Goal: Task Accomplishment & Management: Manage account settings

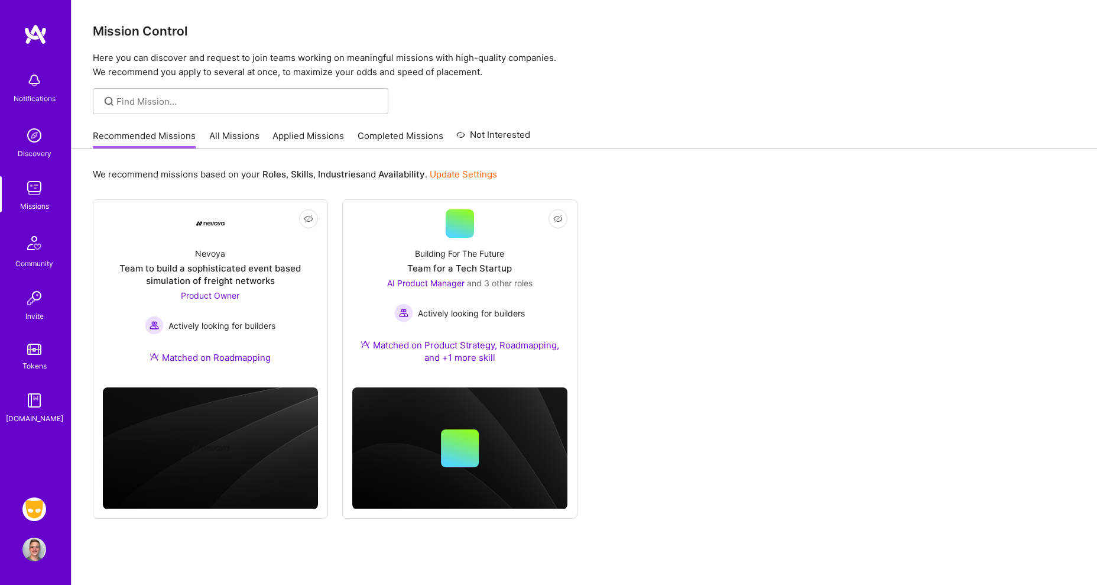
click at [37, 510] on img at bounding box center [34, 509] width 24 height 24
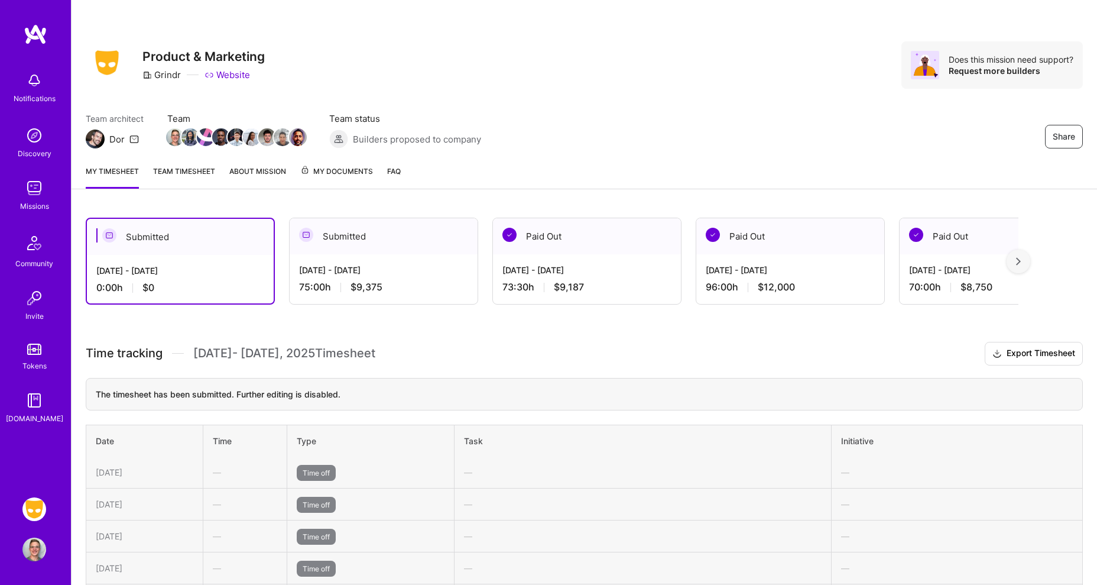
click at [206, 169] on link "Team timesheet" at bounding box center [184, 177] width 62 height 24
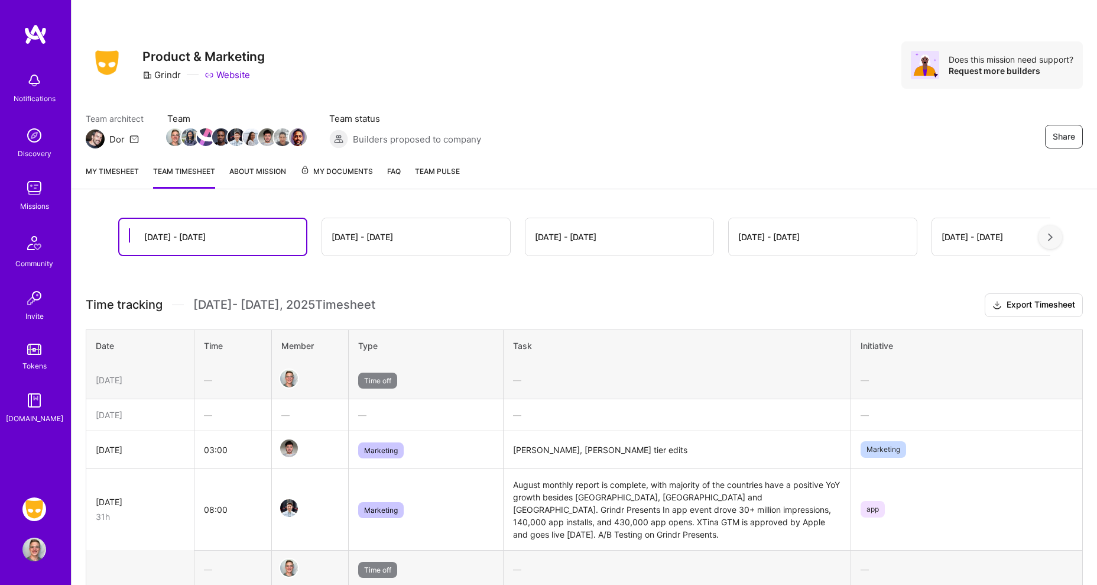
click at [130, 171] on link "My timesheet" at bounding box center [112, 177] width 53 height 24
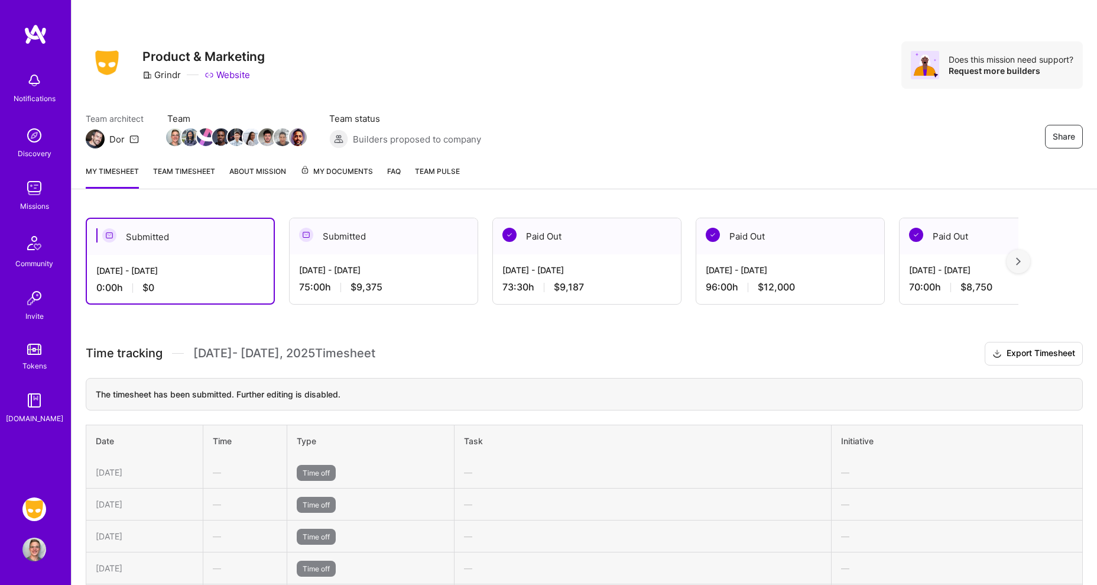
click at [352, 234] on div "Submitted" at bounding box center [384, 236] width 188 height 36
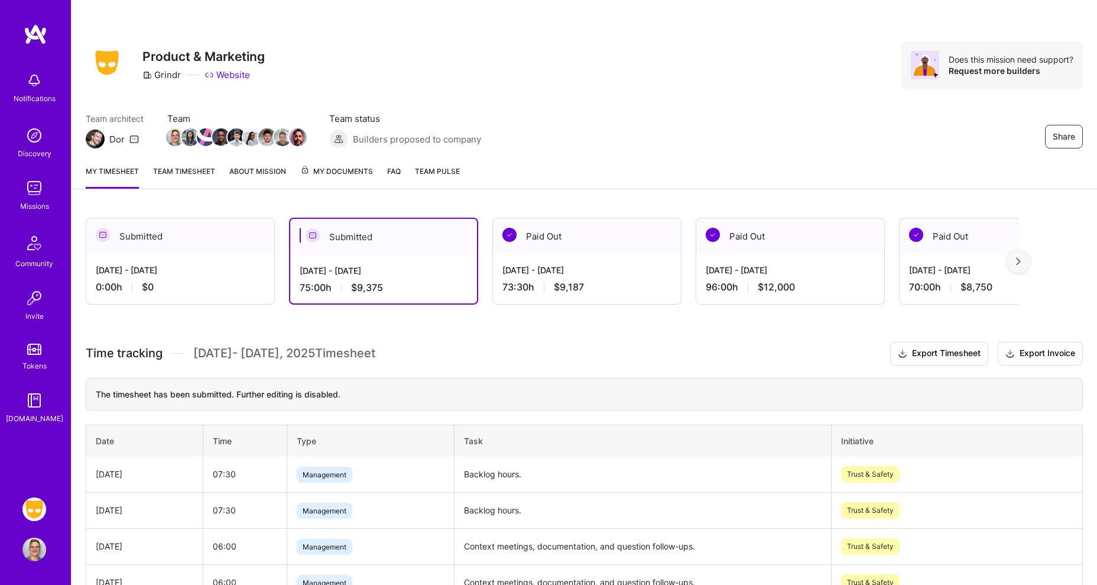
click at [333, 174] on span "My Documents" at bounding box center [336, 171] width 73 height 13
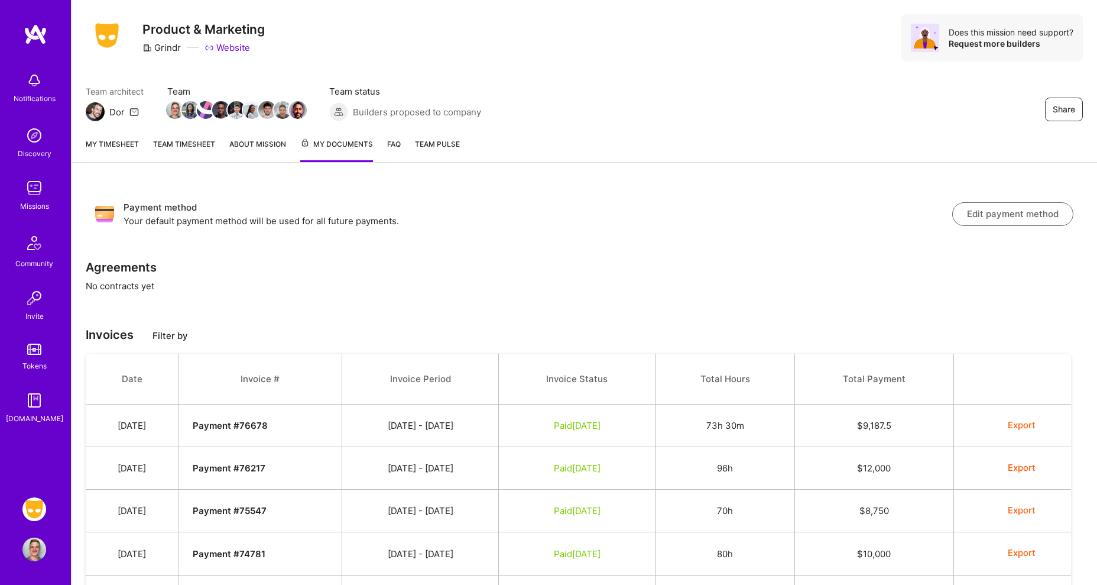
scroll to position [29, 0]
click at [401, 142] on div "My timesheet Team timesheet About Mission My Documents FAQ Team Pulse" at bounding box center [585, 143] width 1026 height 34
click at [393, 142] on link "FAQ" at bounding box center [394, 148] width 14 height 24
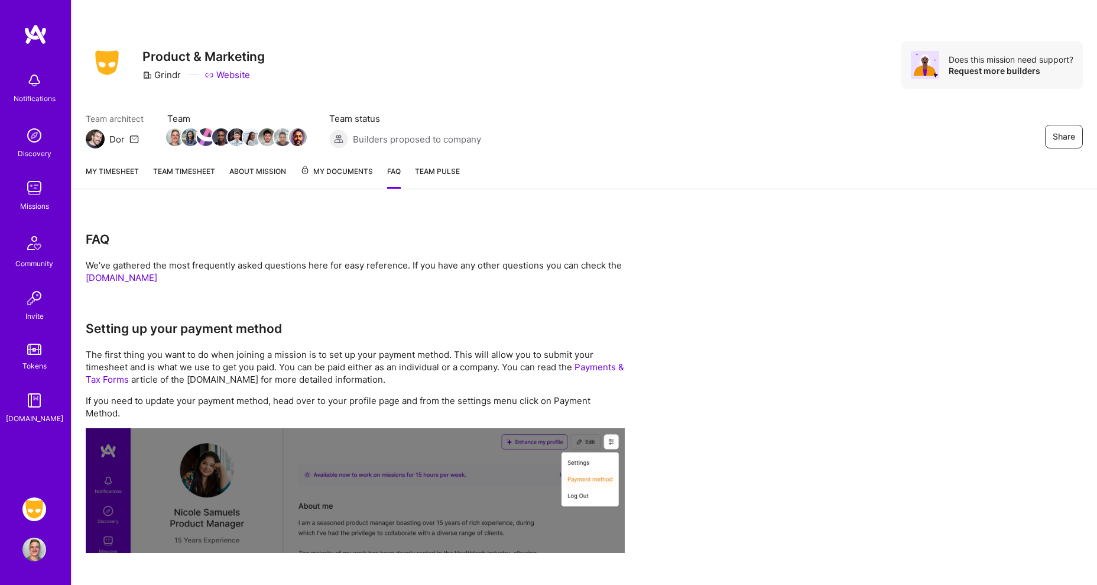
click at [113, 165] on link "My timesheet" at bounding box center [112, 177] width 53 height 24
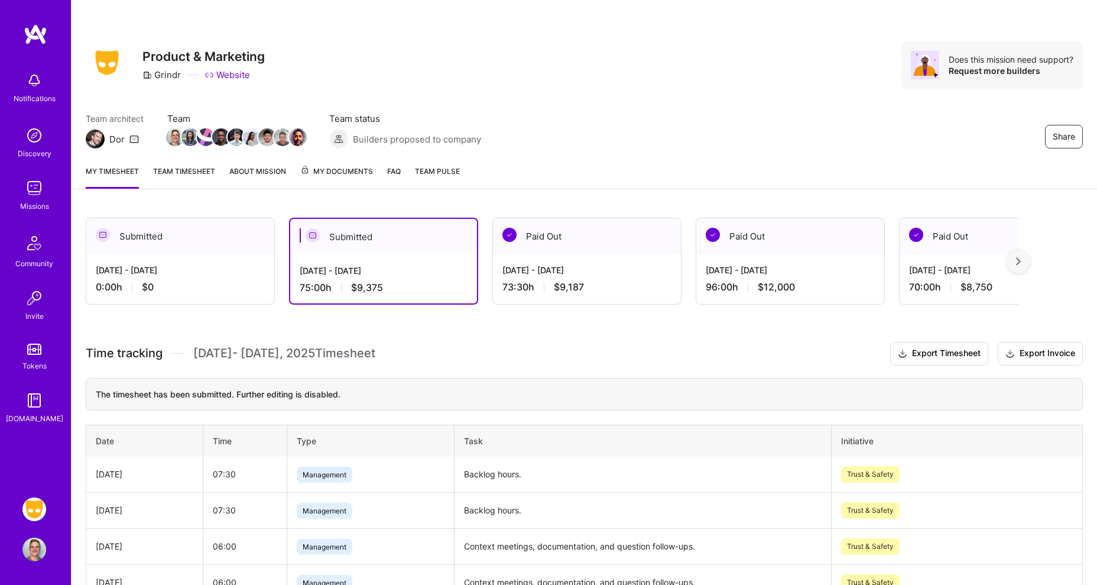
click at [173, 238] on div "Submitted" at bounding box center [180, 236] width 188 height 36
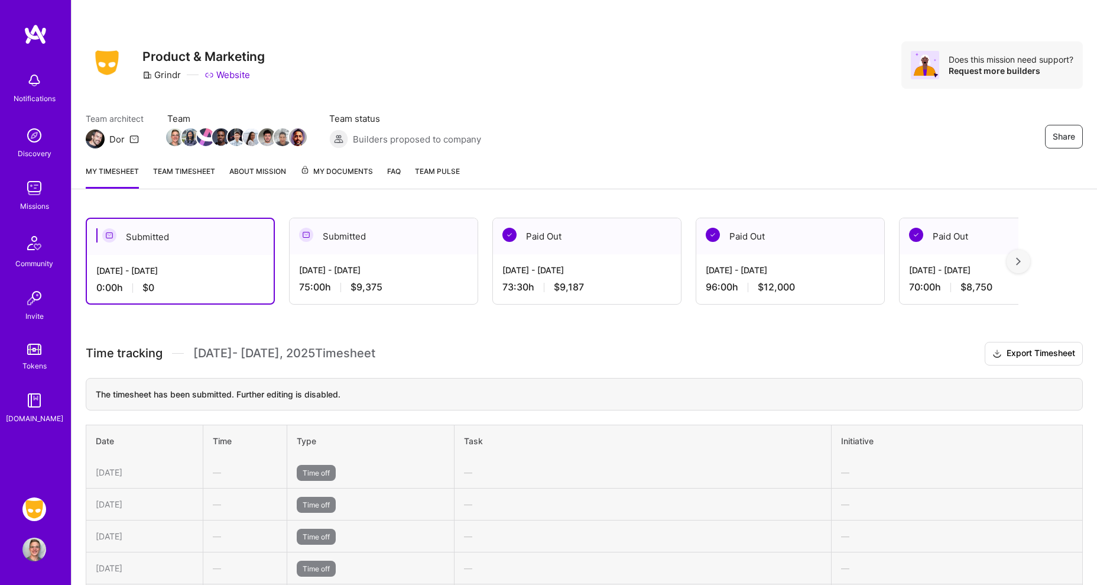
click at [324, 256] on div "[DATE] - [DATE] 75:00 h $9,375" at bounding box center [384, 278] width 188 height 48
